Goal: Task Accomplishment & Management: Use online tool/utility

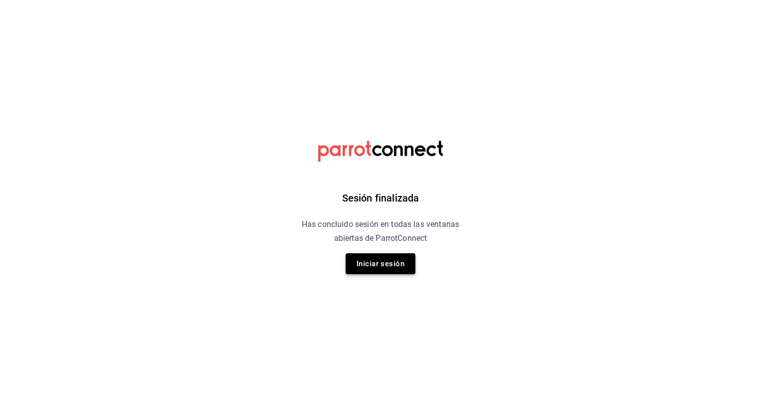
click at [378, 261] on button "Iniciar sesión" at bounding box center [381, 264] width 70 height 21
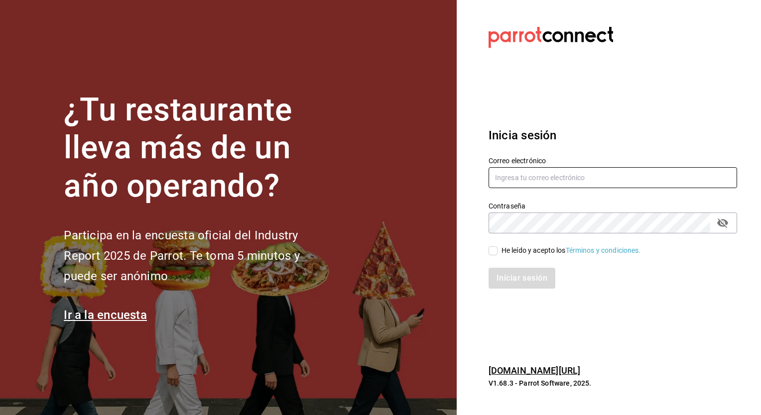
type input "josafat.perez@grupocosteno.com"
click at [505, 249] on div "He leído y acepto los Términos y condiciones." at bounding box center [571, 251] width 139 height 10
click at [498, 249] on input "He leído y acepto los Términos y condiciones." at bounding box center [493, 251] width 9 height 9
checkbox input "true"
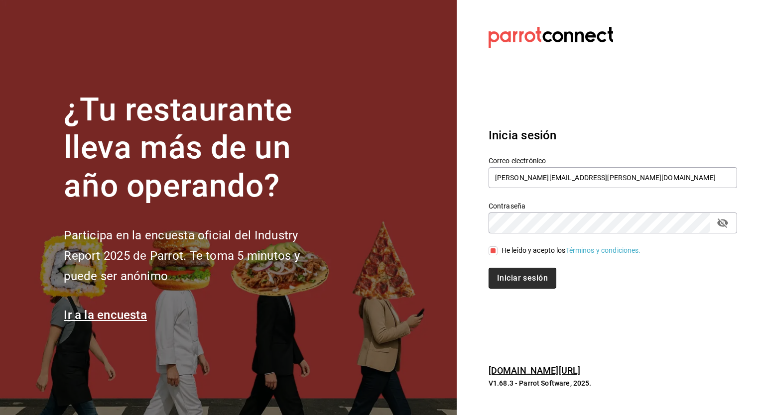
click at [516, 277] on button "Iniciar sesión" at bounding box center [523, 278] width 68 height 21
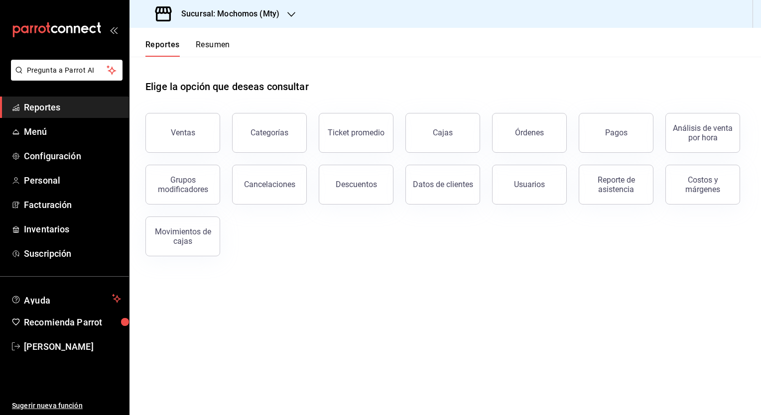
click at [225, 16] on h3 "Sucursal: Mochomos (Mty)" at bounding box center [226, 14] width 106 height 12
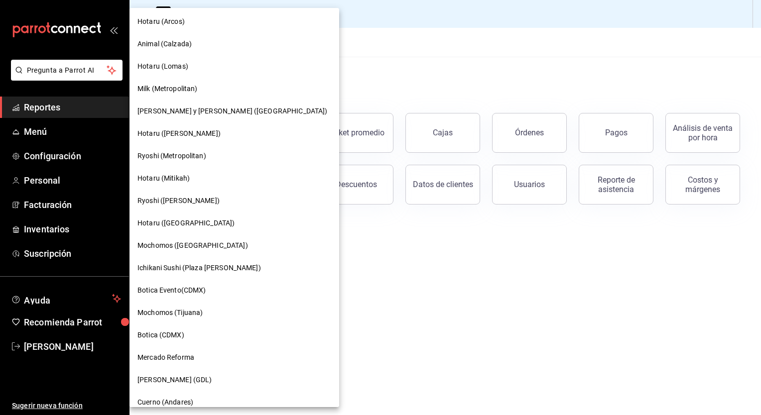
scroll to position [527, 0]
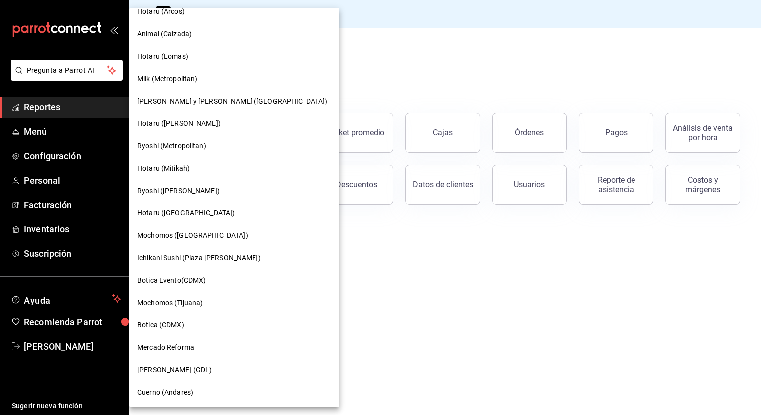
click at [195, 397] on div "Cuerno (Andares)" at bounding box center [234, 392] width 194 height 10
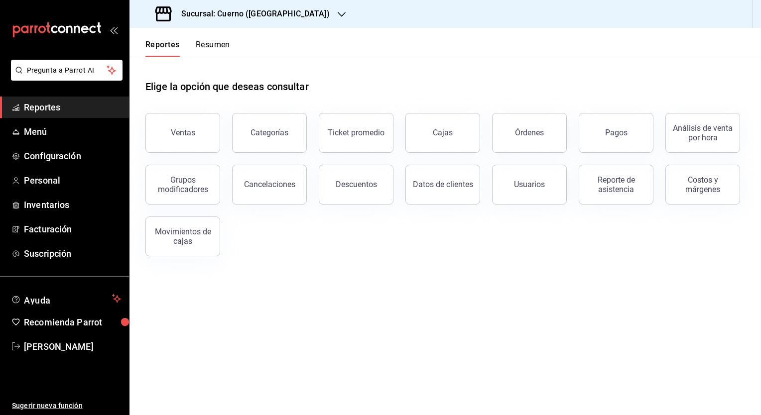
click at [308, 297] on main "Elige la opción que deseas consultar Ventas Categorías Ticket promedio Cajas Ór…" at bounding box center [445, 236] width 632 height 359
click at [188, 134] on div "Ventas" at bounding box center [183, 132] width 24 height 9
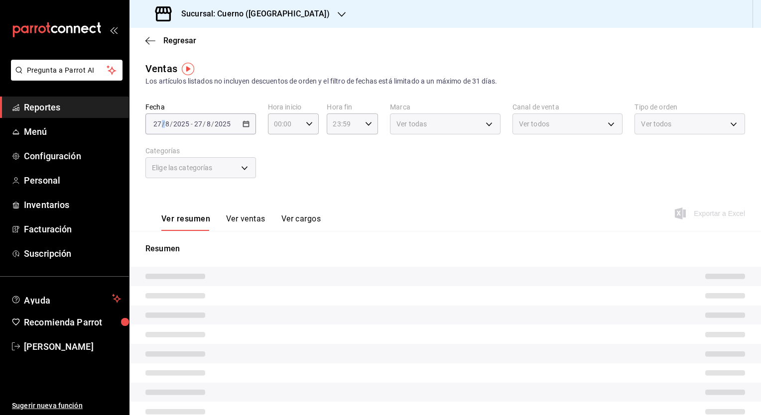
click at [163, 123] on span "/" at bounding box center [163, 124] width 3 height 8
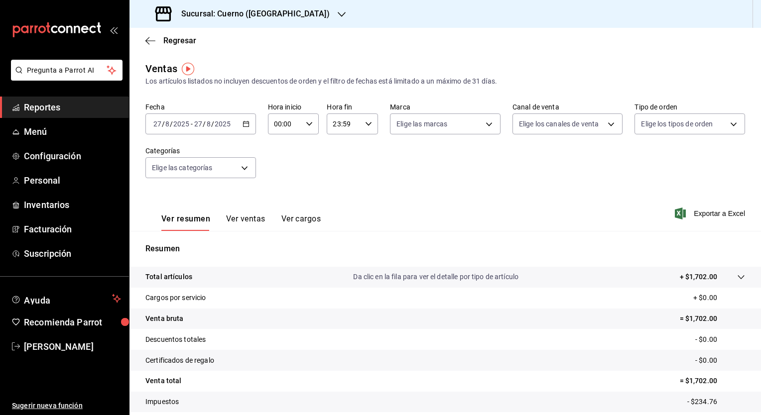
click at [243, 124] on icon "button" at bounding box center [246, 124] width 7 height 7
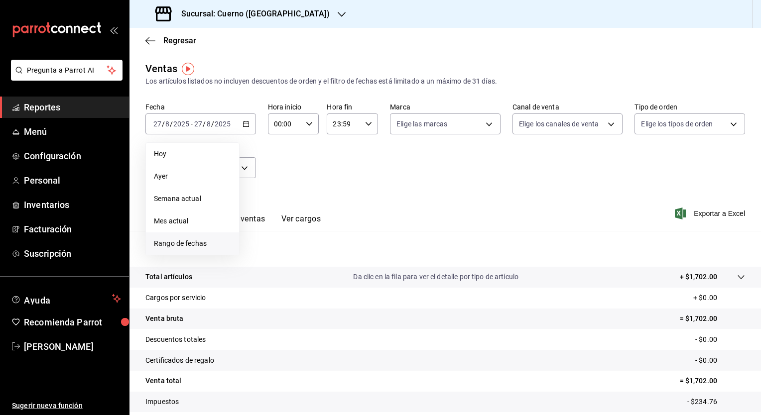
click at [185, 242] on span "Rango de fechas" at bounding box center [192, 244] width 77 height 10
click at [348, 256] on abbr "23" at bounding box center [348, 256] width 6 height 7
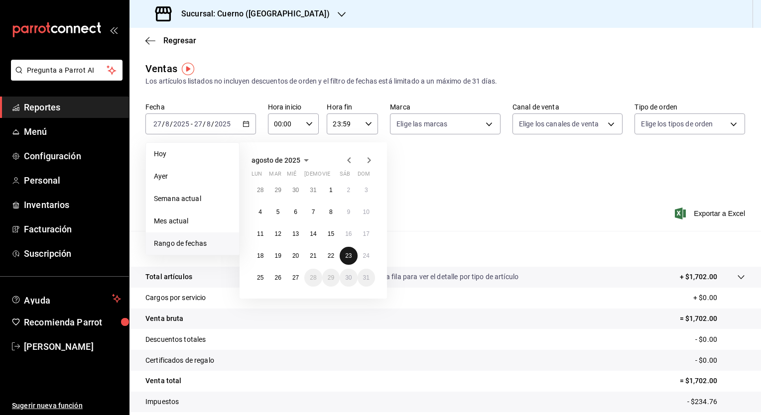
click at [345, 256] on button "23" at bounding box center [348, 256] width 17 height 18
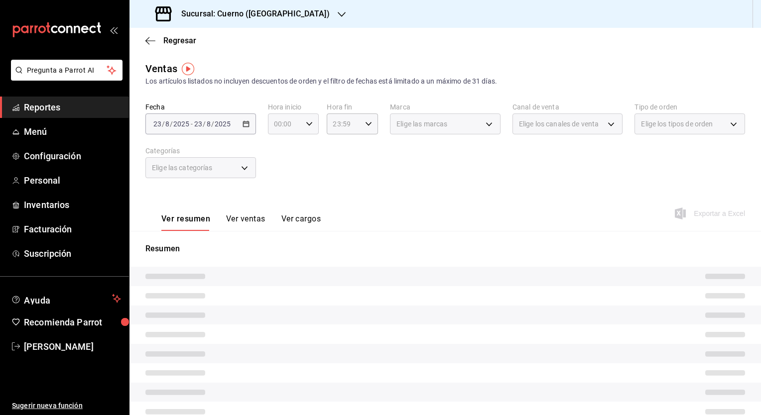
click at [309, 123] on icon "button" at bounding box center [309, 124] width 7 height 7
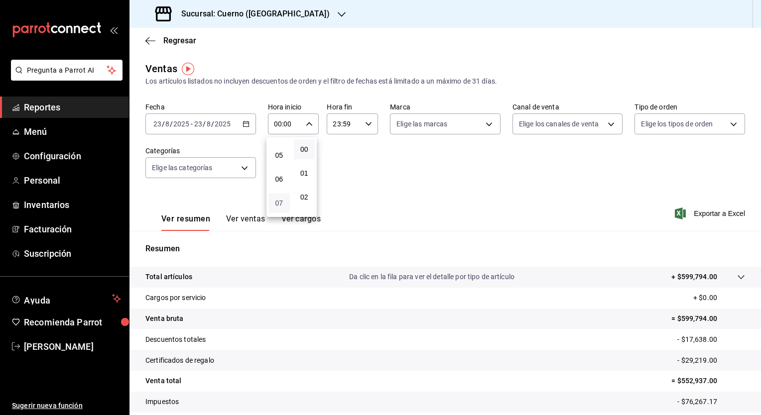
scroll to position [100, 0]
click at [282, 170] on span "05" at bounding box center [278, 169] width 9 height 8
type input "05:00"
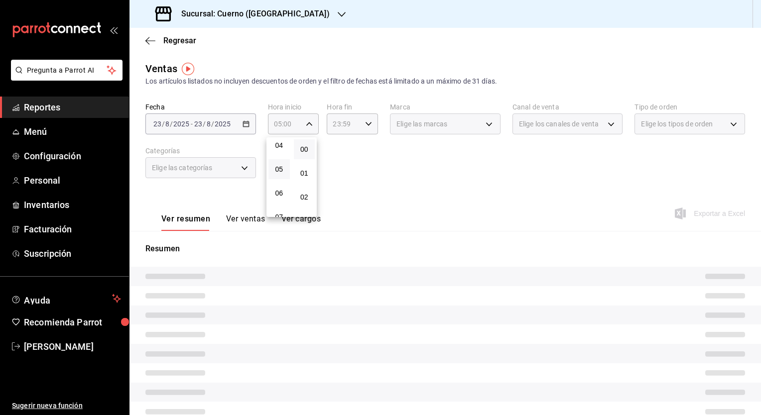
click at [366, 126] on div at bounding box center [380, 207] width 761 height 415
click at [366, 126] on icon "button" at bounding box center [368, 124] width 7 height 7
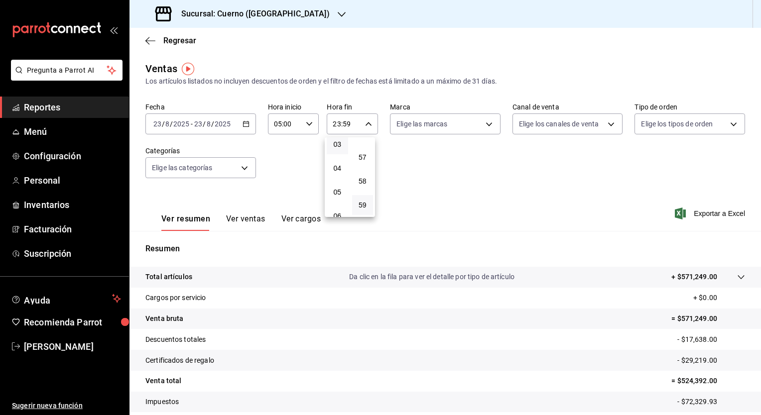
scroll to position [100, 0]
click at [342, 174] on button "05" at bounding box center [337, 169] width 21 height 20
click at [328, 170] on button "05" at bounding box center [337, 169] width 21 height 20
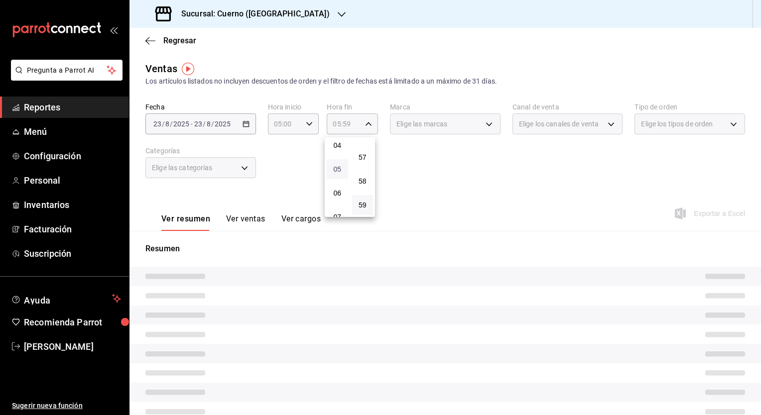
click at [342, 168] on span "05" at bounding box center [337, 169] width 9 height 8
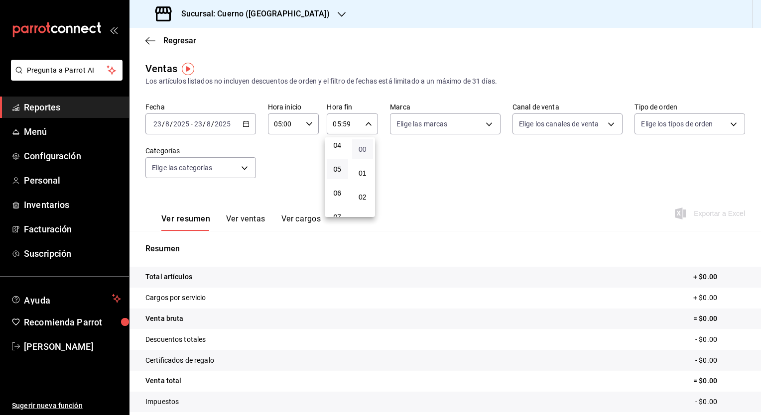
click at [365, 151] on span "00" at bounding box center [362, 149] width 9 height 8
type input "05:00"
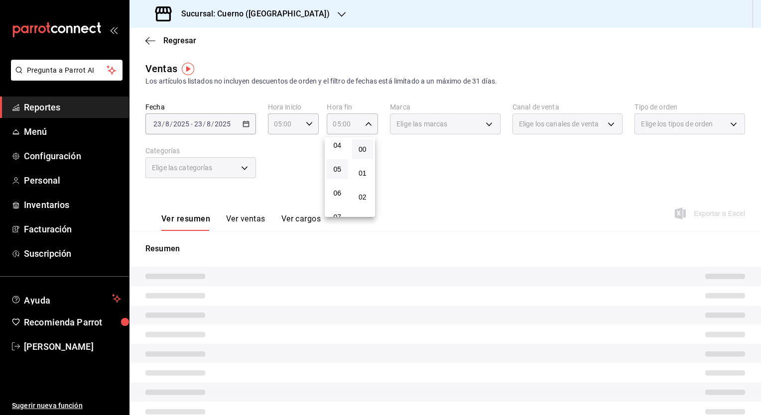
click at [442, 166] on div at bounding box center [380, 207] width 761 height 415
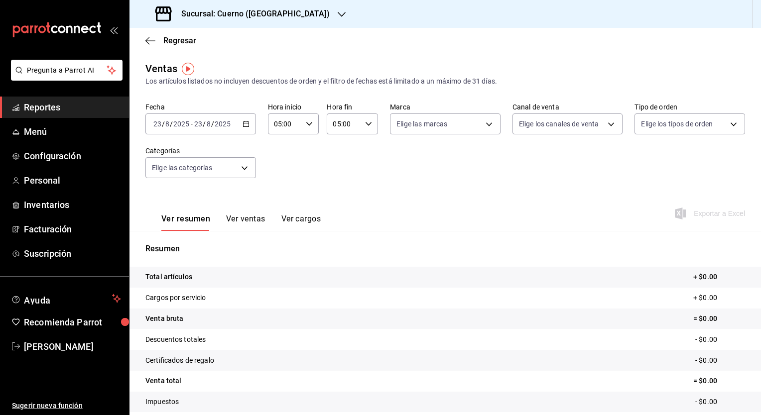
click at [251, 222] on button "Ver ventas" at bounding box center [245, 222] width 39 height 17
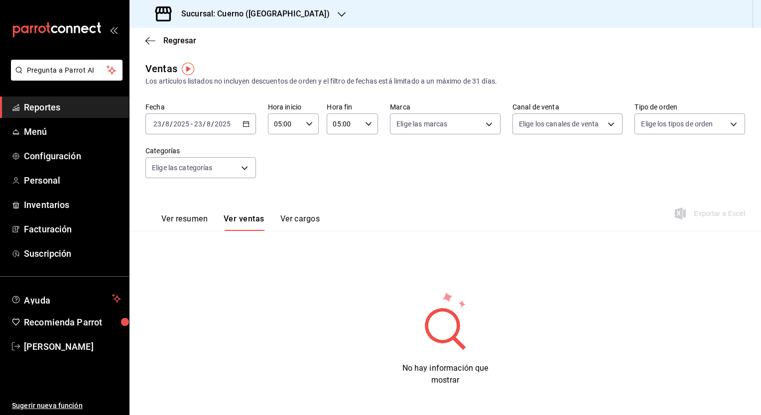
click at [245, 125] on icon "button" at bounding box center [246, 124] width 7 height 7
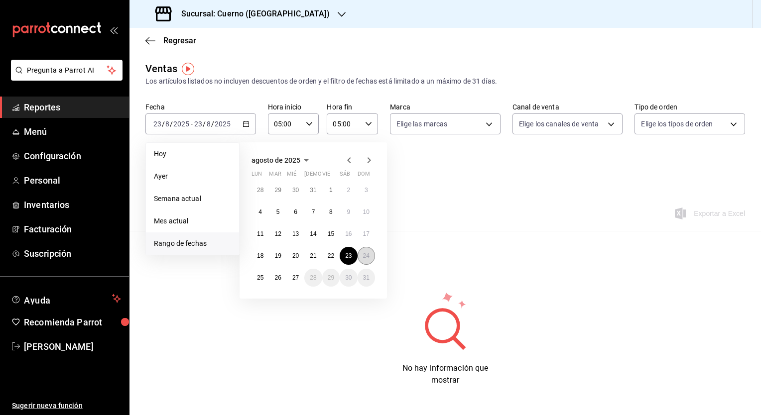
click at [366, 255] on abbr "24" at bounding box center [366, 256] width 6 height 7
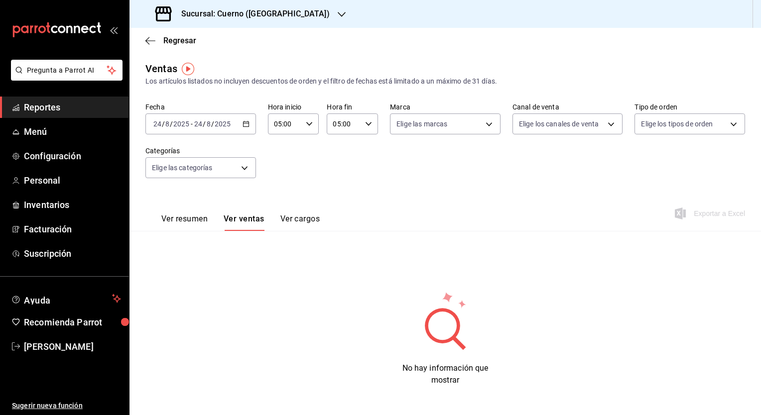
click at [234, 127] on div "[DATE] [DATE] - [DATE] [DATE]" at bounding box center [200, 124] width 111 height 21
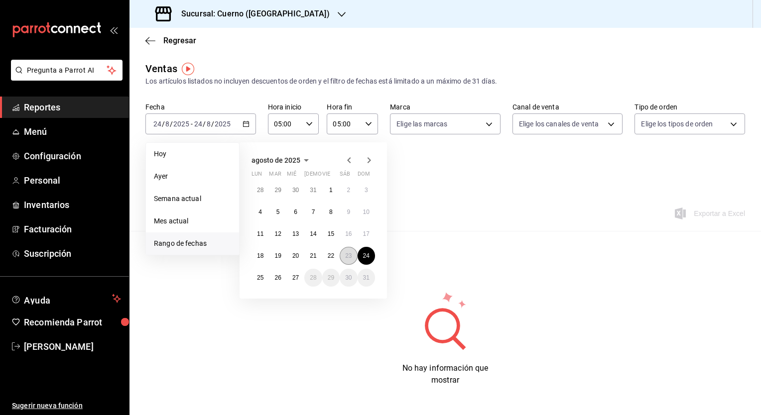
click at [342, 254] on button "23" at bounding box center [348, 256] width 17 height 18
click at [358, 255] on button "24" at bounding box center [366, 256] width 17 height 18
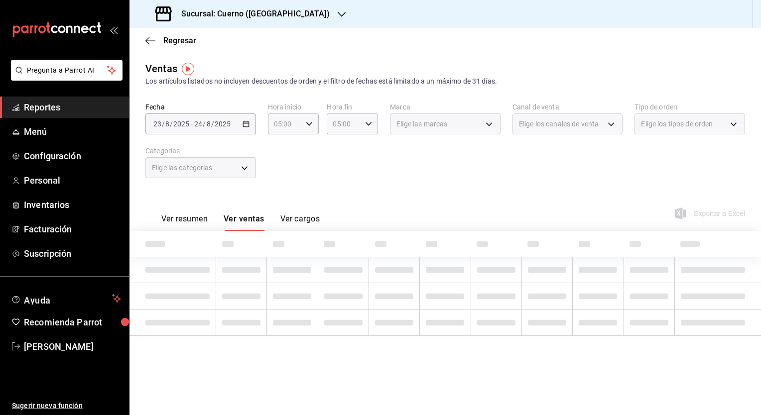
click at [499, 206] on div "Ver resumen Ver ventas Ver cargos Exportar a Excel" at bounding box center [445, 210] width 632 height 41
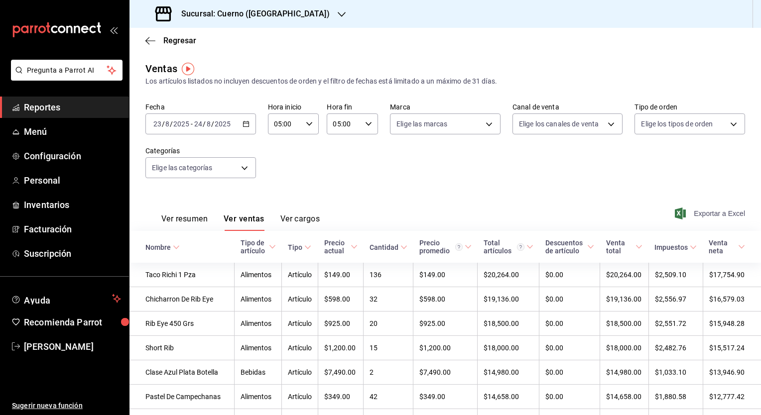
click at [710, 215] on span "Exportar a Excel" at bounding box center [711, 214] width 68 height 12
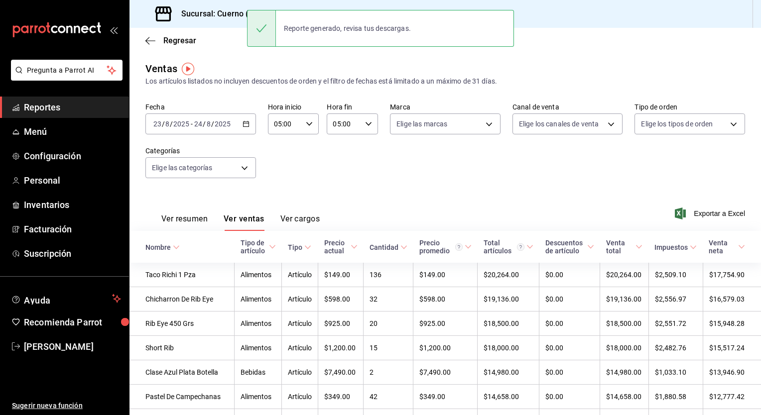
click at [241, 121] on div "[DATE] [DATE] - [DATE] [DATE]" at bounding box center [200, 124] width 111 height 21
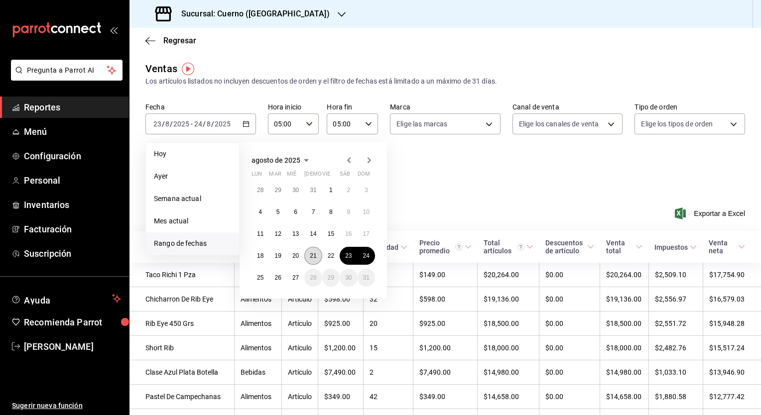
click at [313, 254] on abbr "21" at bounding box center [313, 256] width 6 height 7
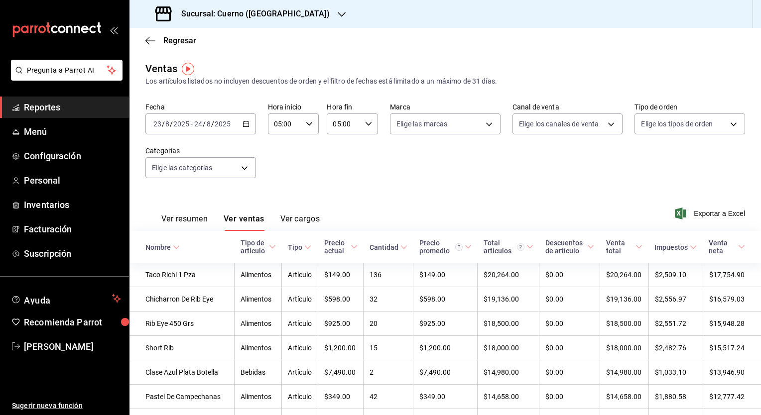
click at [249, 125] on div "[DATE] [DATE] - [DATE] [DATE]" at bounding box center [200, 124] width 111 height 21
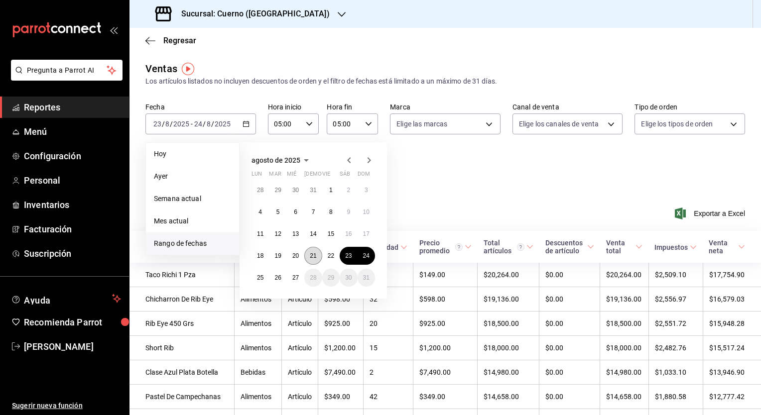
click at [310, 255] on abbr "21" at bounding box center [313, 256] width 6 height 7
click at [309, 255] on button "21" at bounding box center [312, 256] width 17 height 18
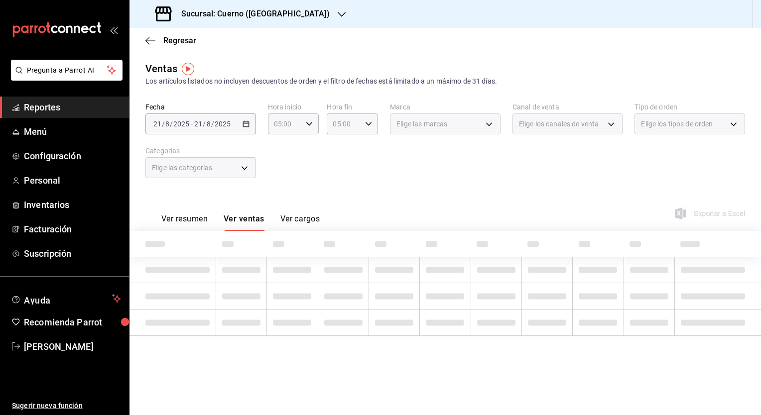
click at [249, 126] on div "[DATE] [DATE] - [DATE] [DATE]" at bounding box center [200, 124] width 111 height 21
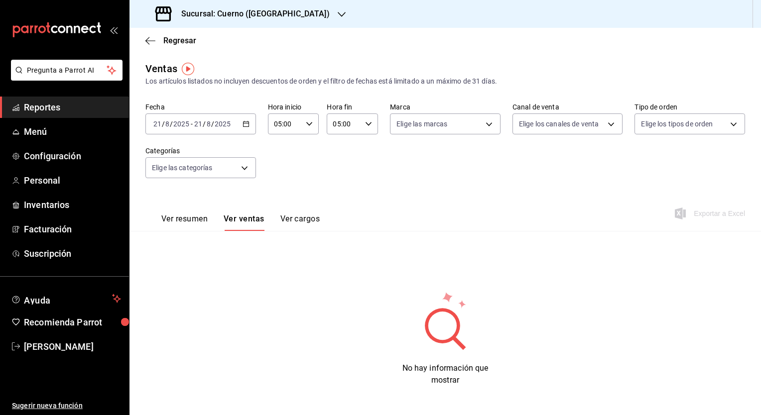
click at [239, 128] on div "[DATE] [DATE] - [DATE] [DATE]" at bounding box center [200, 124] width 111 height 21
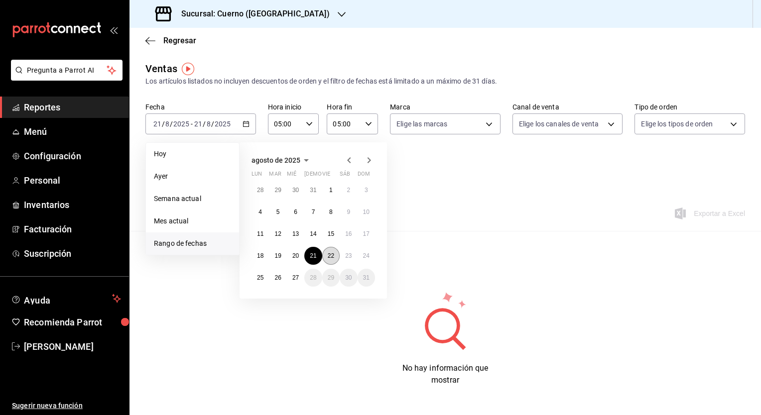
click at [330, 256] on abbr "22" at bounding box center [331, 256] width 6 height 7
click at [312, 256] on abbr "21" at bounding box center [313, 256] width 6 height 7
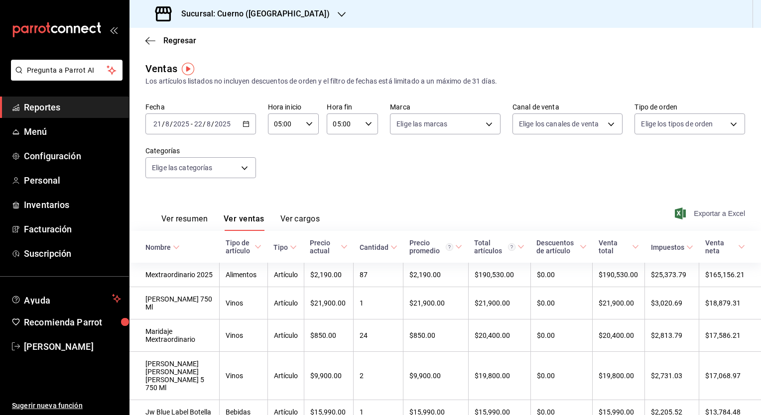
click at [704, 218] on span "Exportar a Excel" at bounding box center [711, 214] width 68 height 12
